Goal: Information Seeking & Learning: Learn about a topic

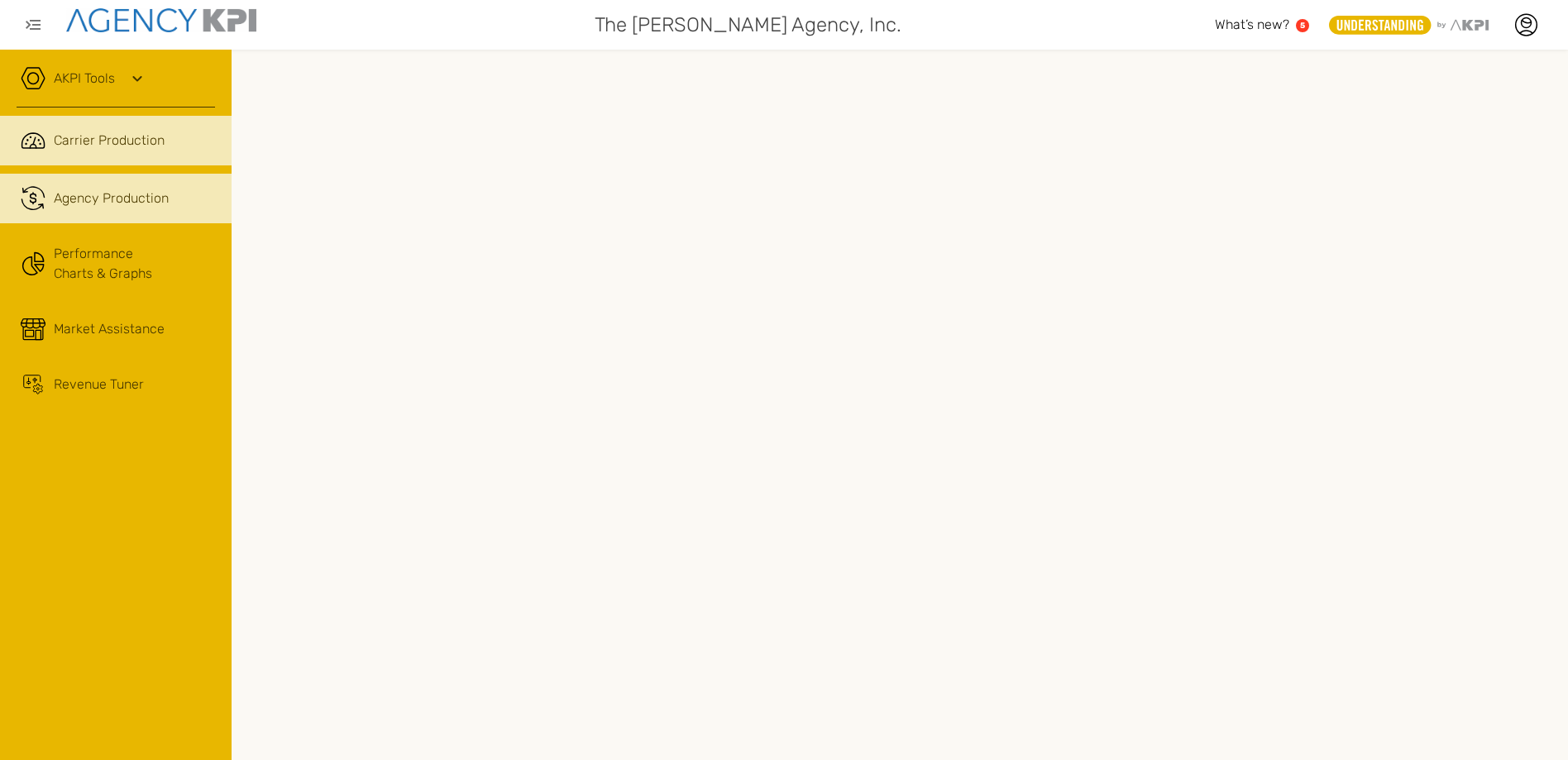
click at [83, 193] on span "Agency Production" at bounding box center [111, 198] width 115 height 20
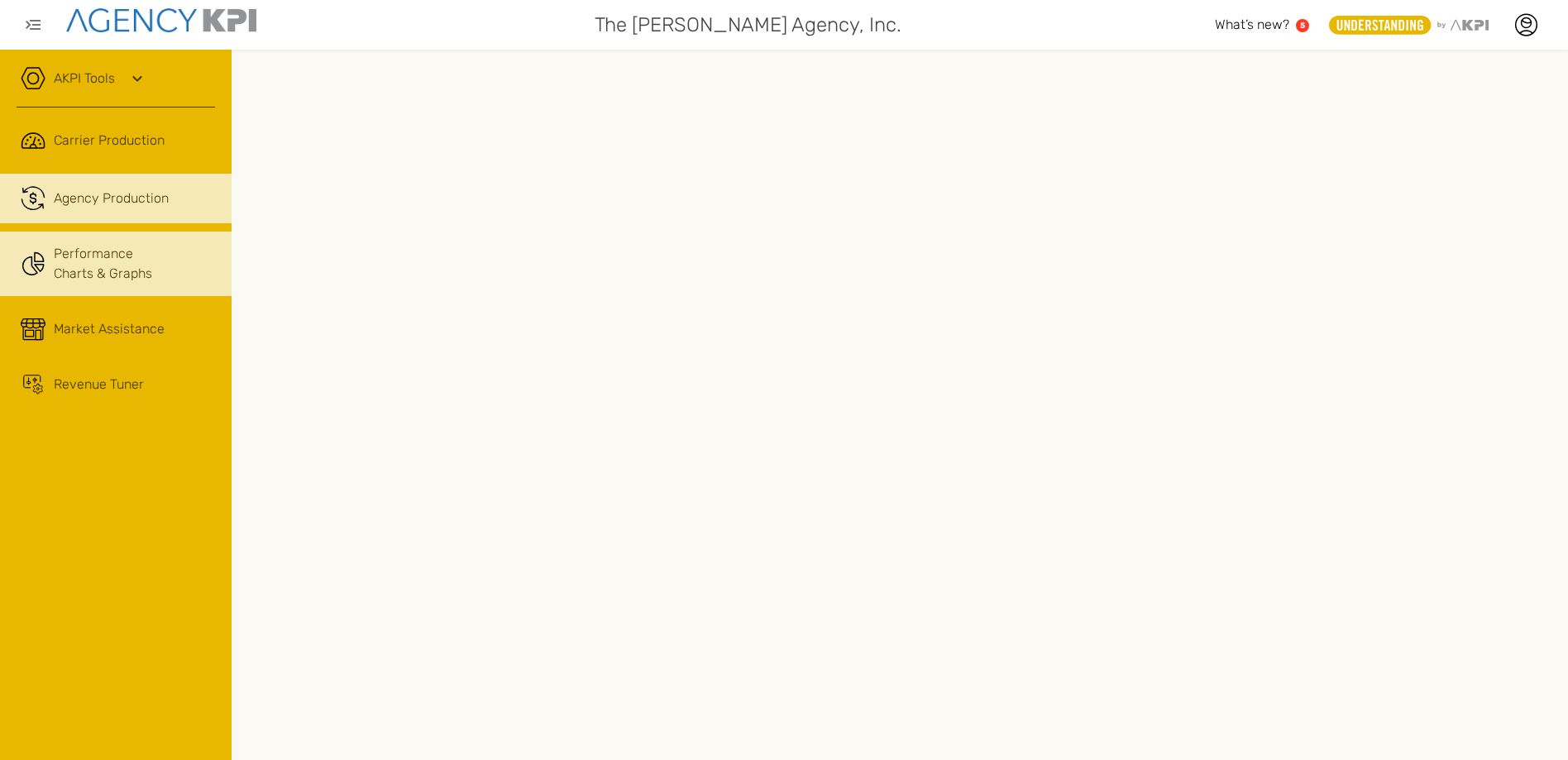
click at [96, 269] on link "Performance Charts & Graphs" at bounding box center [116, 263] width 231 height 65
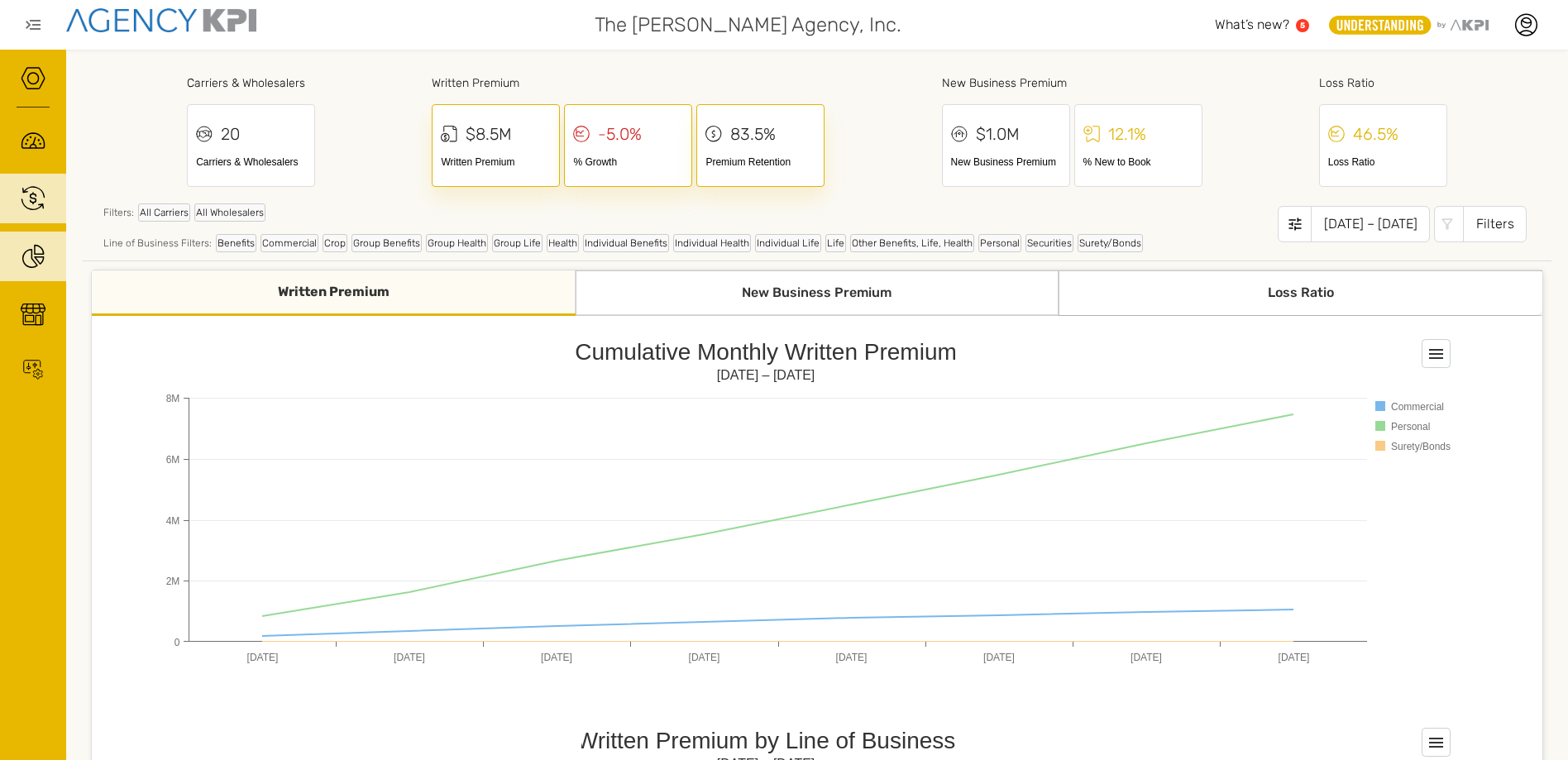
click at [831, 294] on div "New Business Premium" at bounding box center [817, 293] width 484 height 46
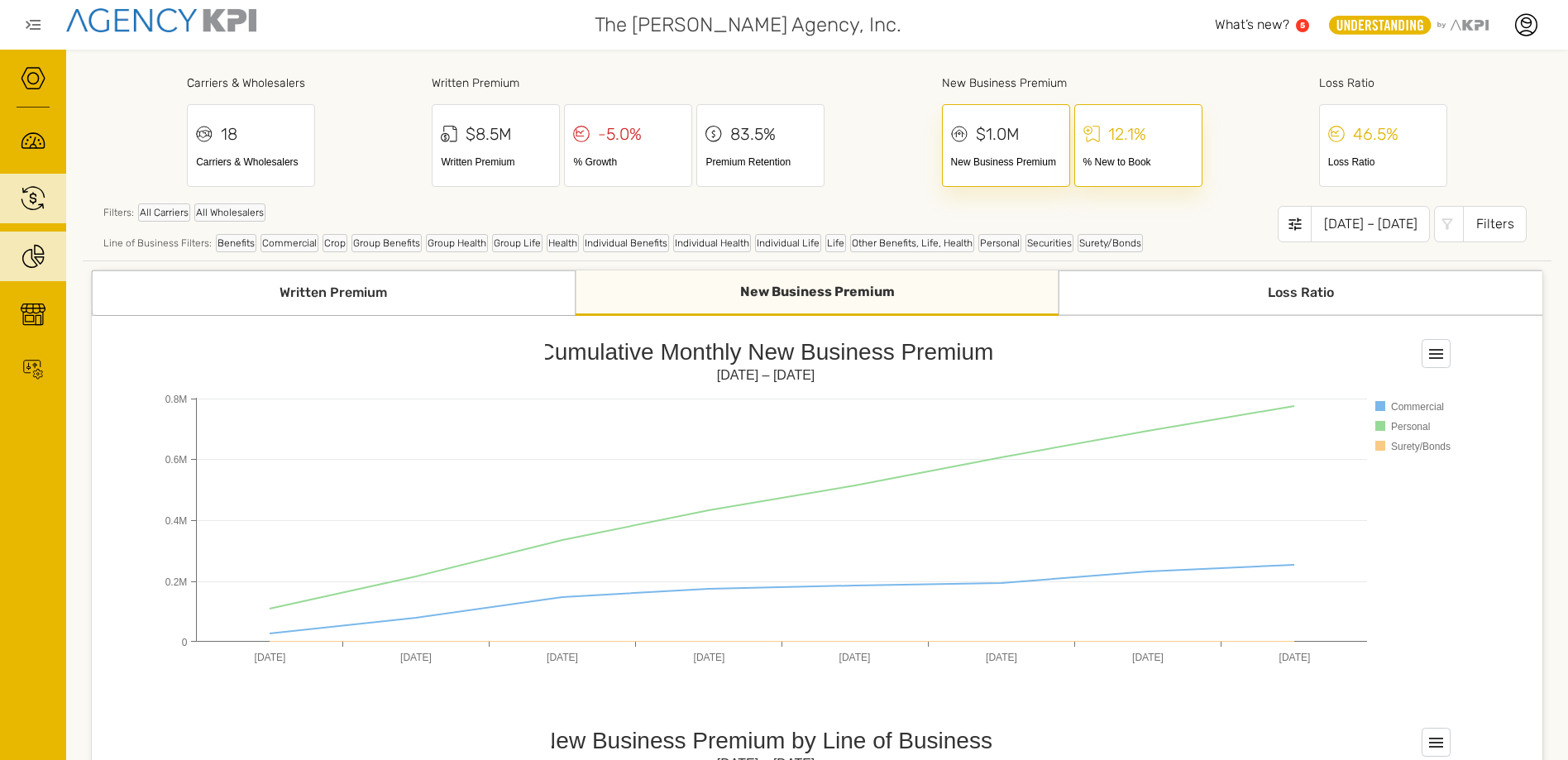
click at [1280, 295] on div "Loss Ratio" at bounding box center [1300, 293] width 484 height 46
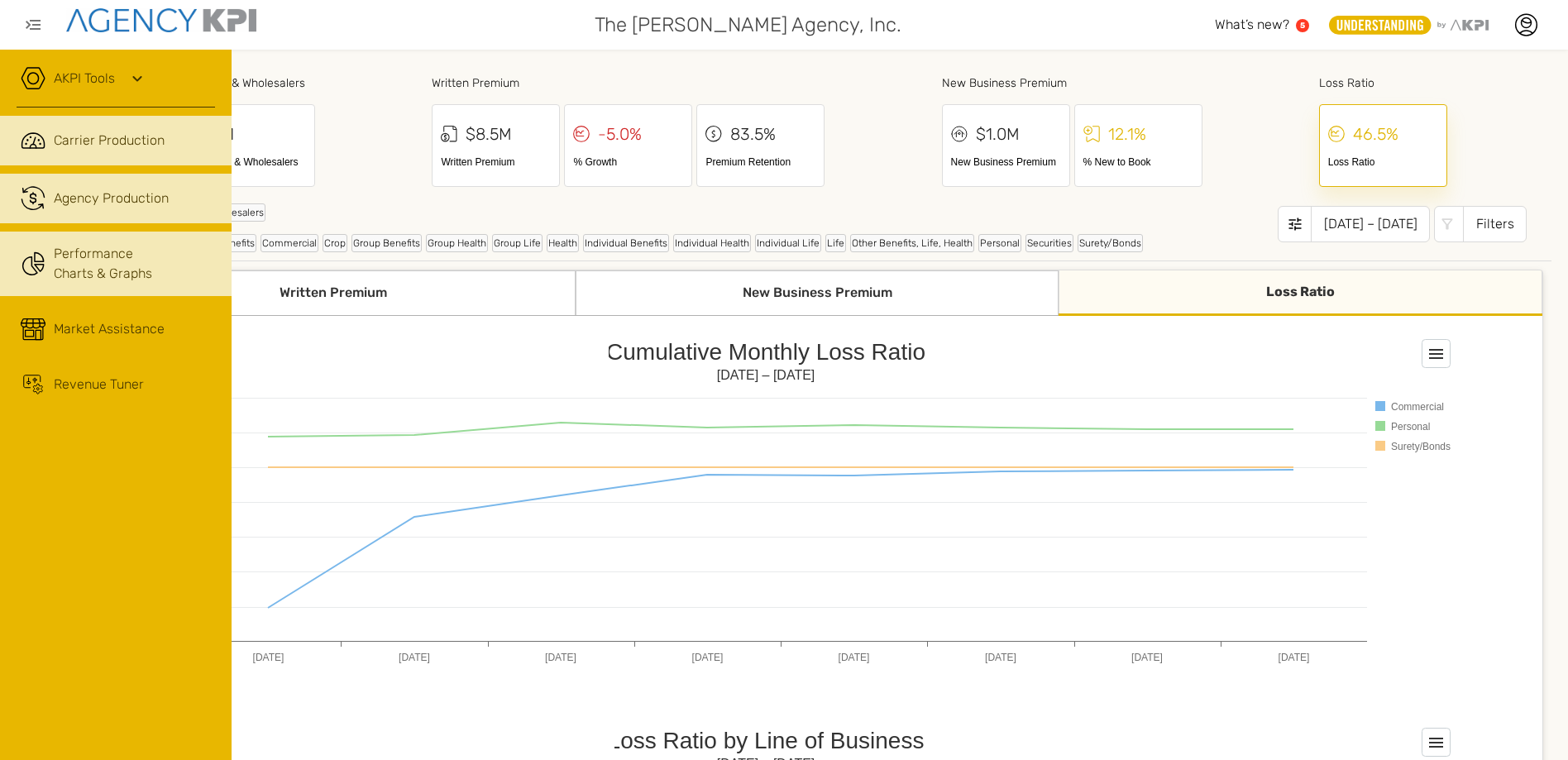
click at [86, 144] on span "Carrier Production" at bounding box center [109, 141] width 111 height 20
